Goal: Transaction & Acquisition: Obtain resource

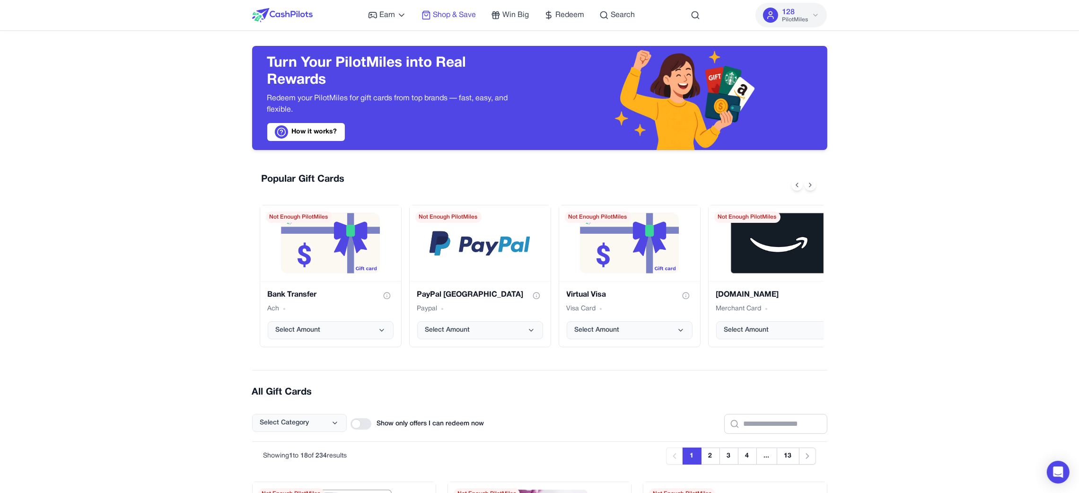
click at [466, 15] on span "Shop & Save" at bounding box center [454, 14] width 43 height 11
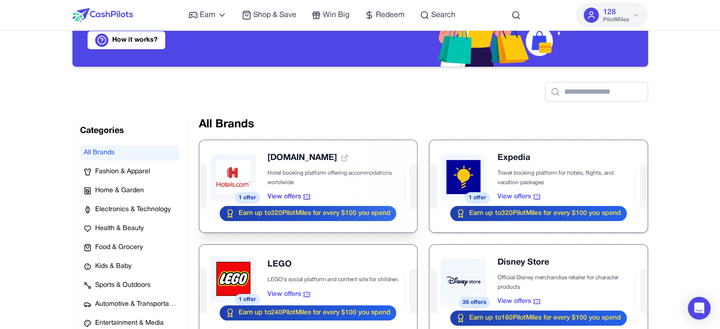
scroll to position [95, 0]
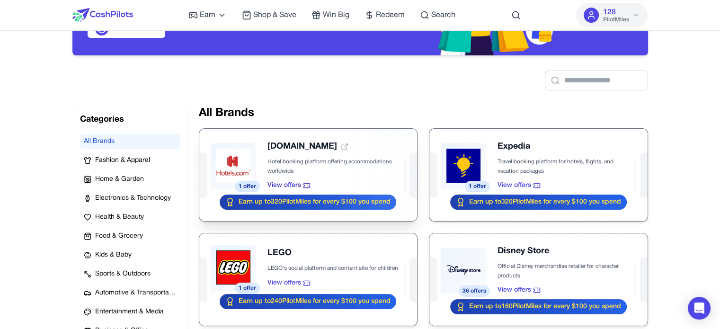
click at [303, 165] on div at bounding box center [308, 175] width 218 height 92
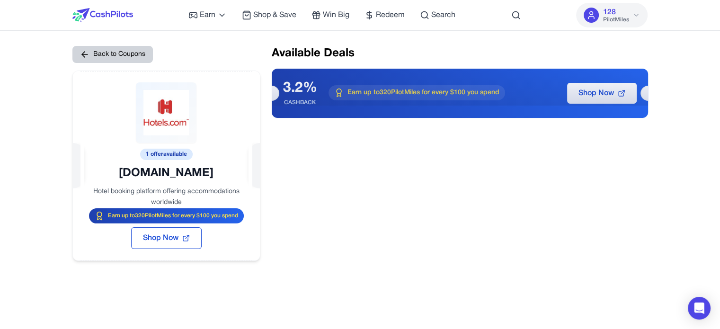
click at [116, 51] on button "Back to Coupons" at bounding box center [112, 54] width 80 height 17
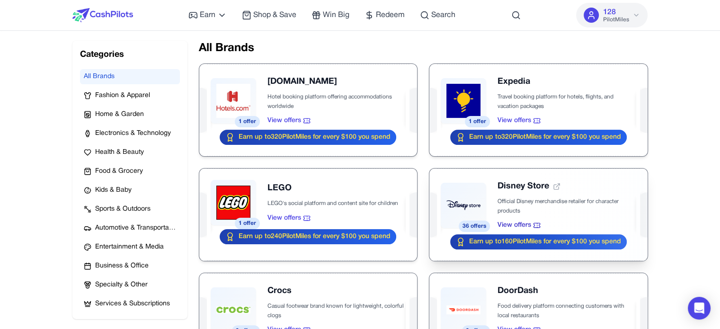
scroll to position [189, 0]
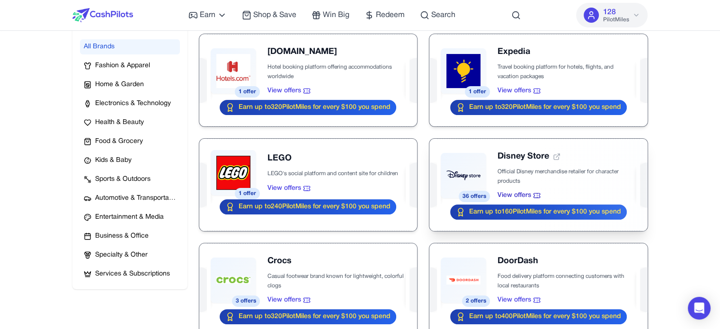
click at [525, 174] on div at bounding box center [538, 185] width 218 height 92
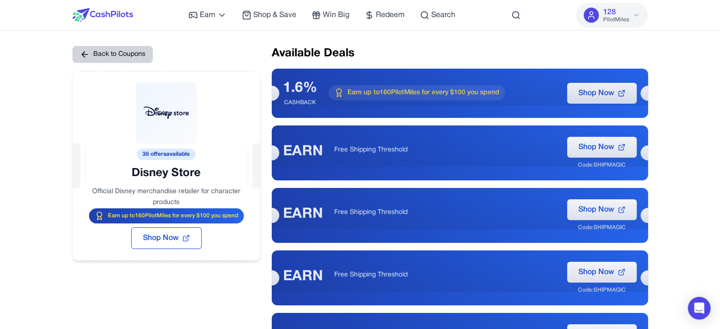
click at [130, 54] on button "Back to Coupons" at bounding box center [112, 54] width 80 height 17
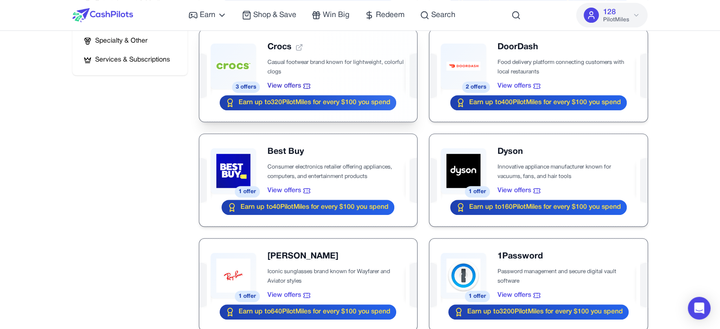
scroll to position [426, 0]
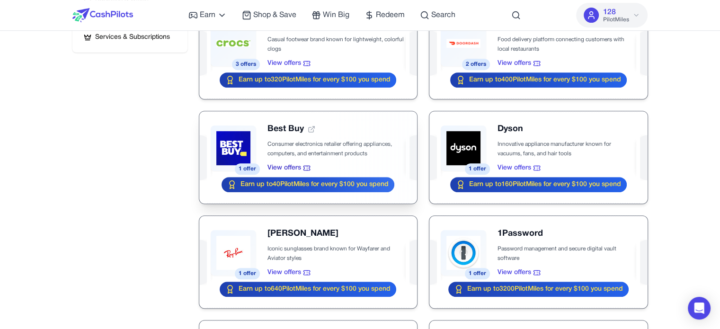
click at [354, 143] on div at bounding box center [308, 157] width 218 height 92
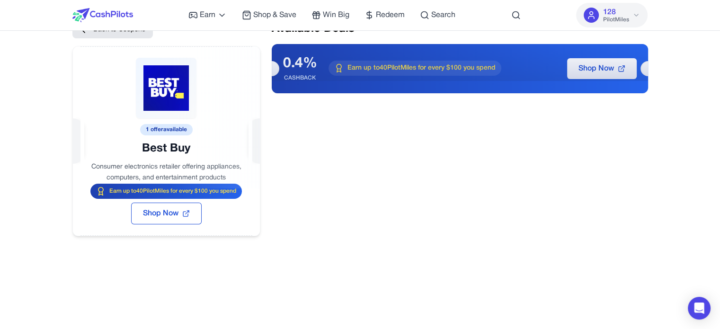
scroll to position [47, 0]
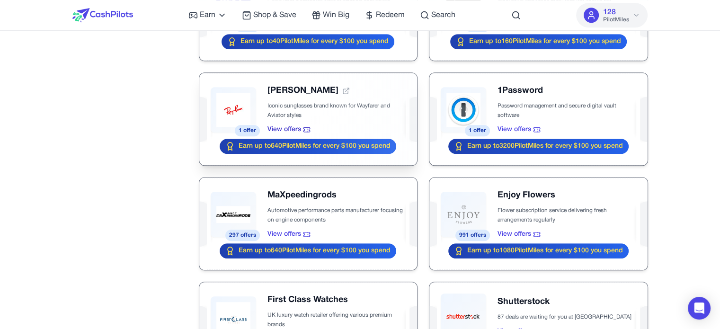
scroll to position [663, 0]
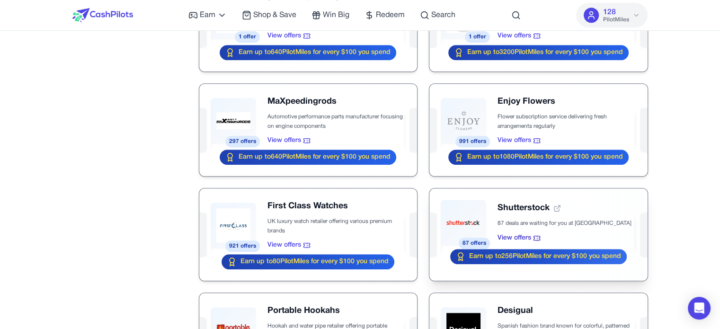
click at [566, 226] on div at bounding box center [538, 234] width 218 height 92
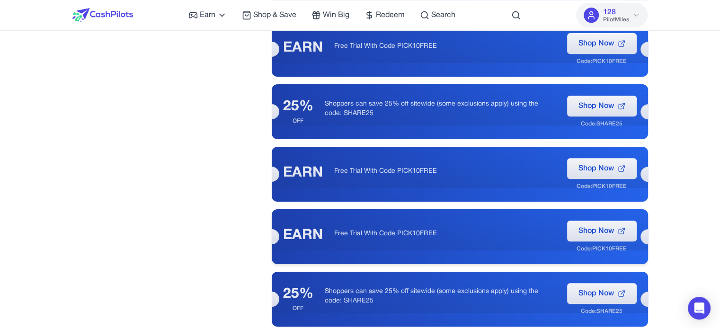
scroll to position [473, 0]
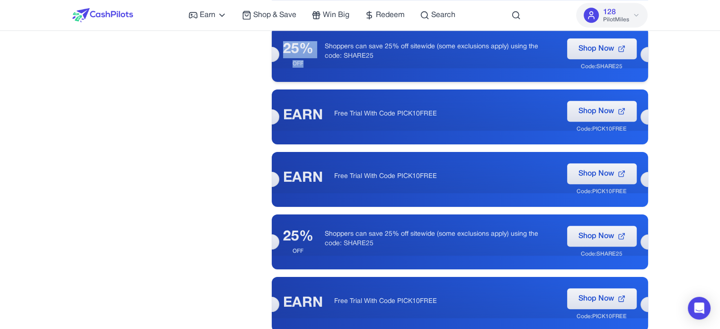
drag, startPoint x: 302, startPoint y: 61, endPoint x: 284, endPoint y: 52, distance: 20.5
click at [284, 52] on div "25% OFF" at bounding box center [298, 54] width 30 height 27
click at [292, 61] on div "OFF" at bounding box center [298, 64] width 30 height 8
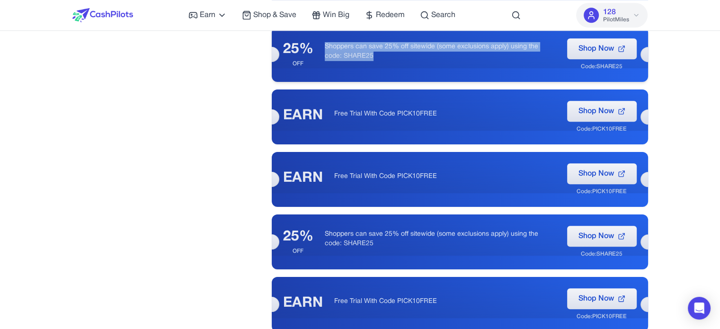
drag, startPoint x: 359, startPoint y: 55, endPoint x: 324, endPoint y: 45, distance: 36.3
click at [325, 45] on p "Shoppers can save 25% off sitewide (some exclusions apply) using the code: SHAR…" at bounding box center [440, 51] width 231 height 19
copy p "Shoppers can save 25% off sitewide (some exclusions apply) using the code: SHAR…"
click at [346, 46] on p "Shoppers can save 25% off sitewide (some exclusions apply) using the code: SHAR…" at bounding box center [440, 51] width 231 height 19
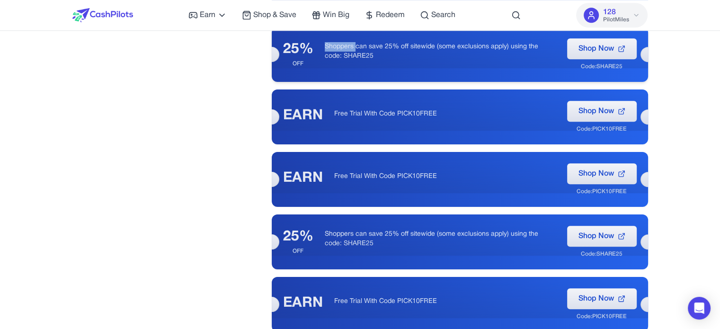
click at [346, 46] on p "Shoppers can save 25% off sitewide (some exclusions apply) using the code: SHAR…" at bounding box center [440, 51] width 231 height 19
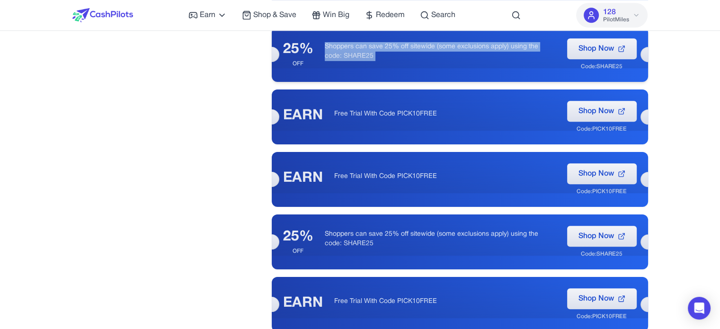
click at [346, 46] on p "Shoppers can save 25% off sitewide (some exclusions apply) using the code: SHAR…" at bounding box center [440, 51] width 231 height 19
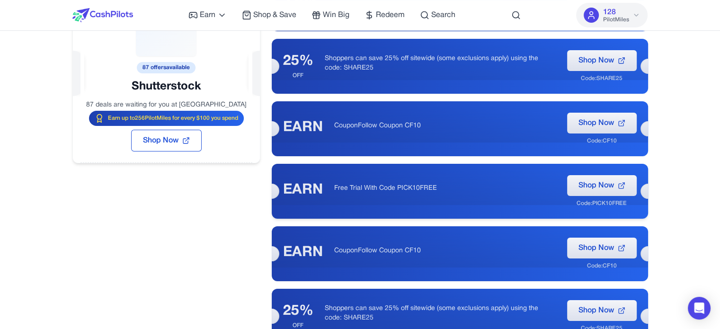
scroll to position [0, 0]
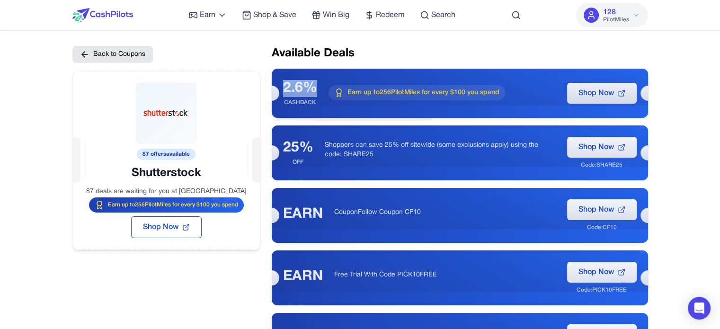
drag, startPoint x: 285, startPoint y: 86, endPoint x: 312, endPoint y: 85, distance: 27.0
click at [312, 85] on div "2.6%" at bounding box center [300, 88] width 34 height 17
copy div "2.6%"
